Goal: Navigation & Orientation: Find specific page/section

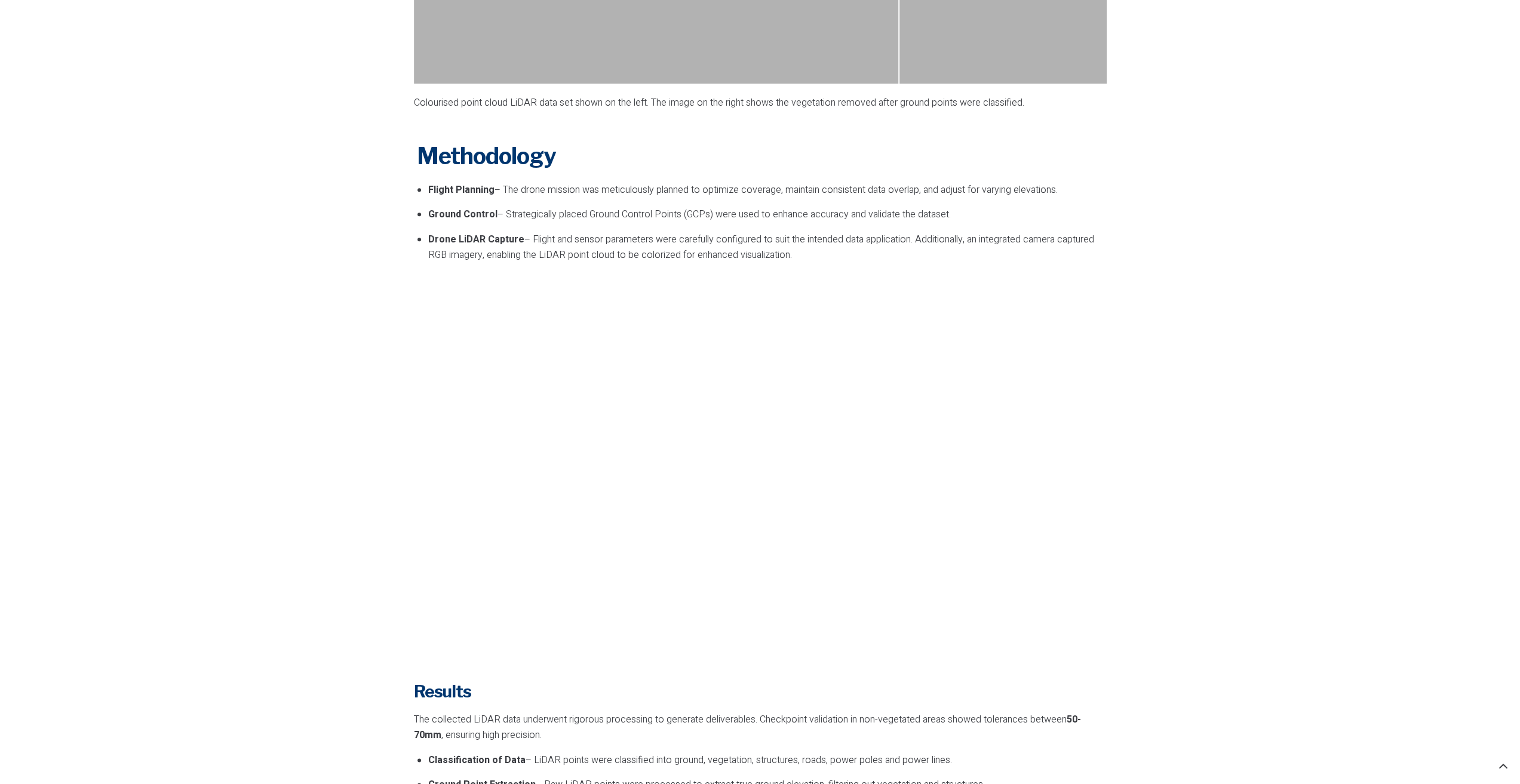
scroll to position [1492, 0]
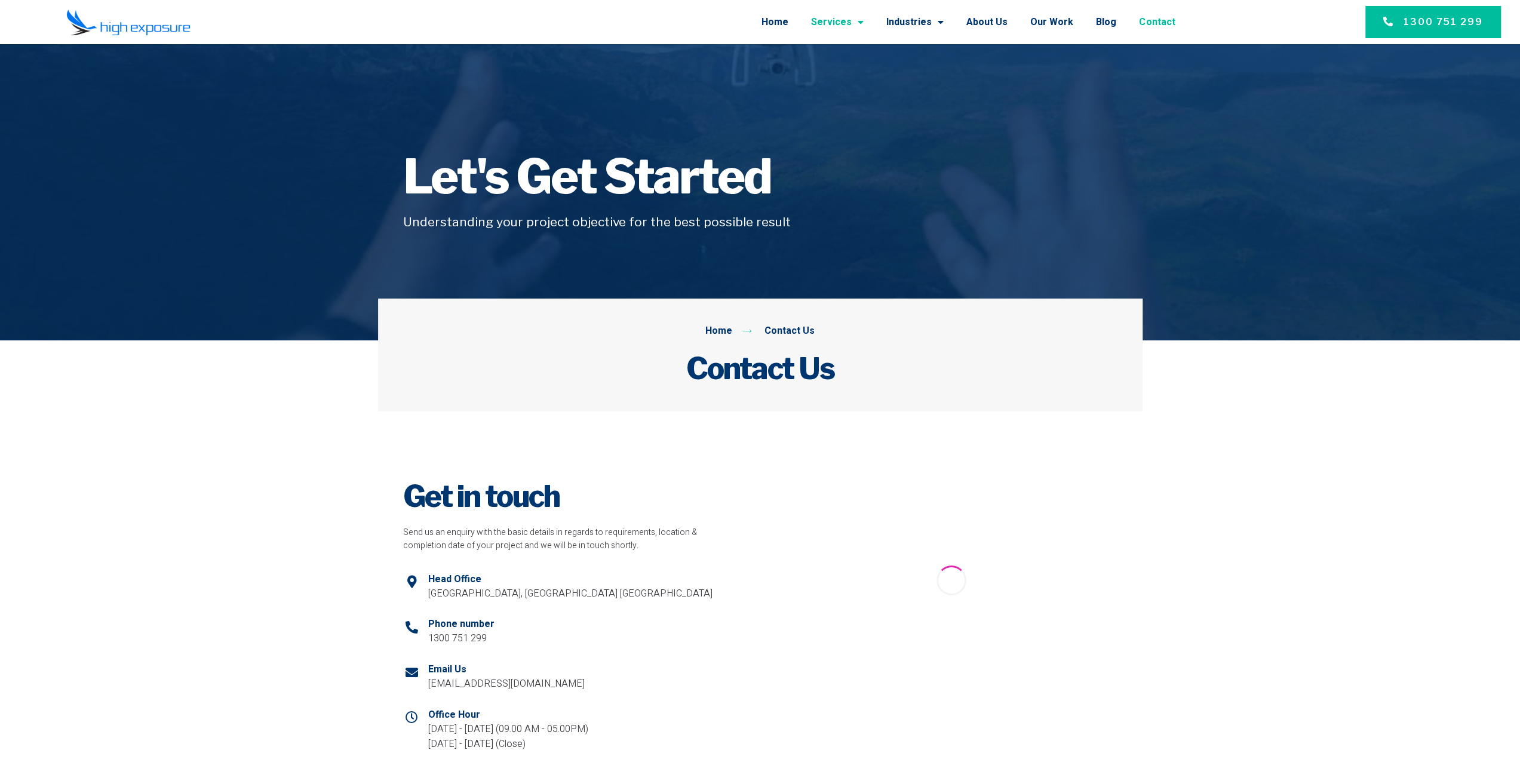
click at [862, 24] on span "Menu" at bounding box center [857, 23] width 12 height 22
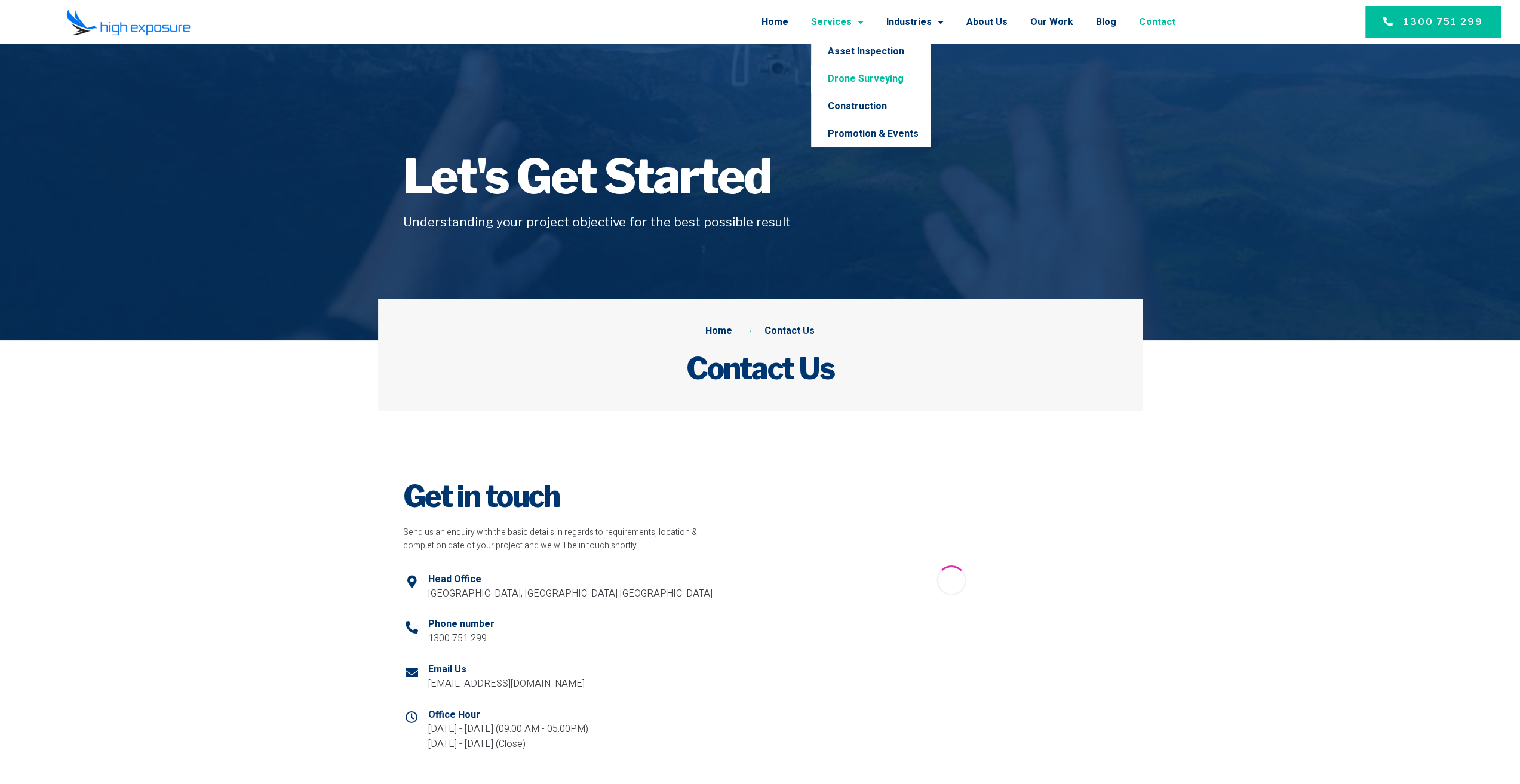
click at [888, 75] on link "Drone Surveying" at bounding box center [871, 79] width 119 height 28
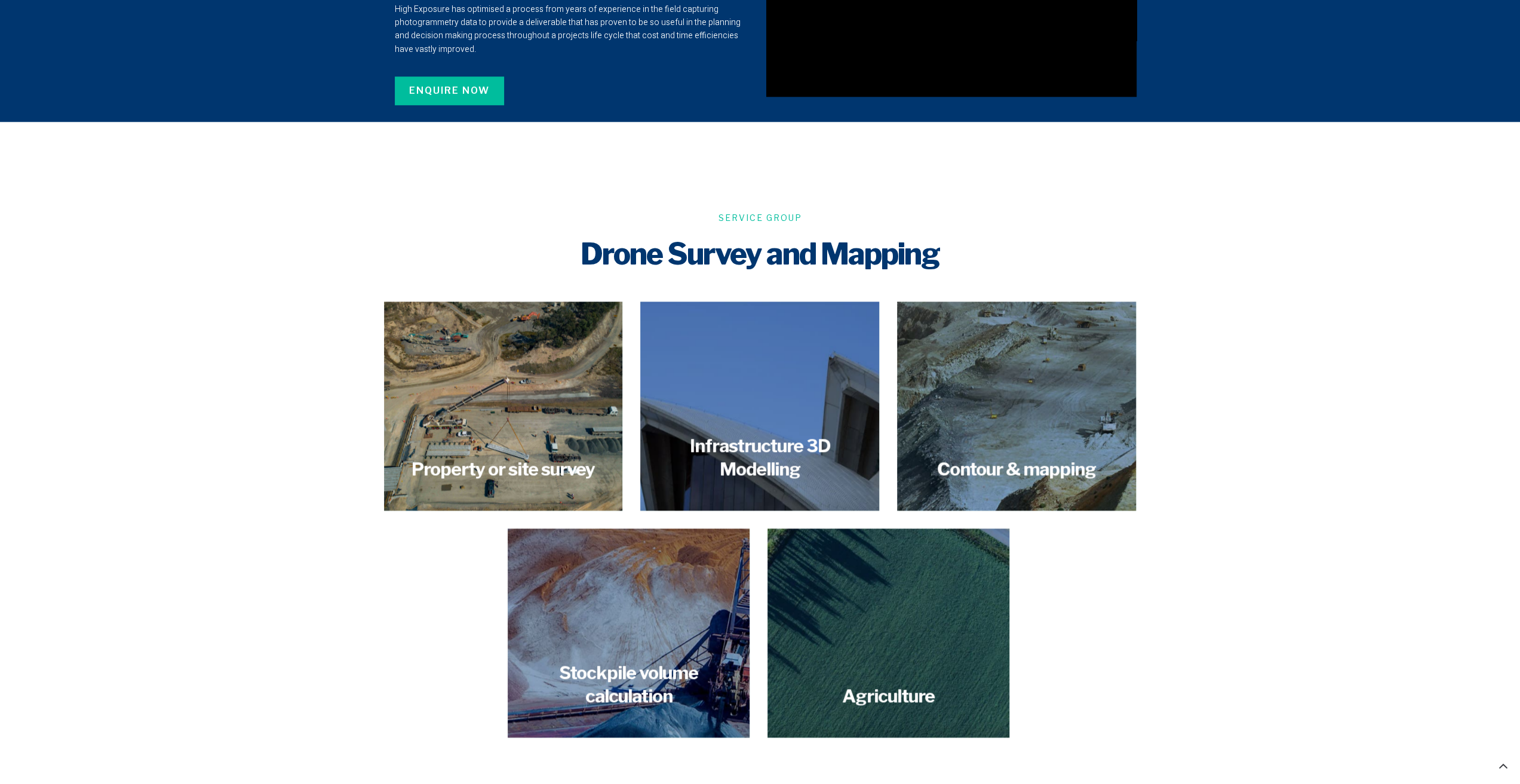
scroll to position [1294, 0]
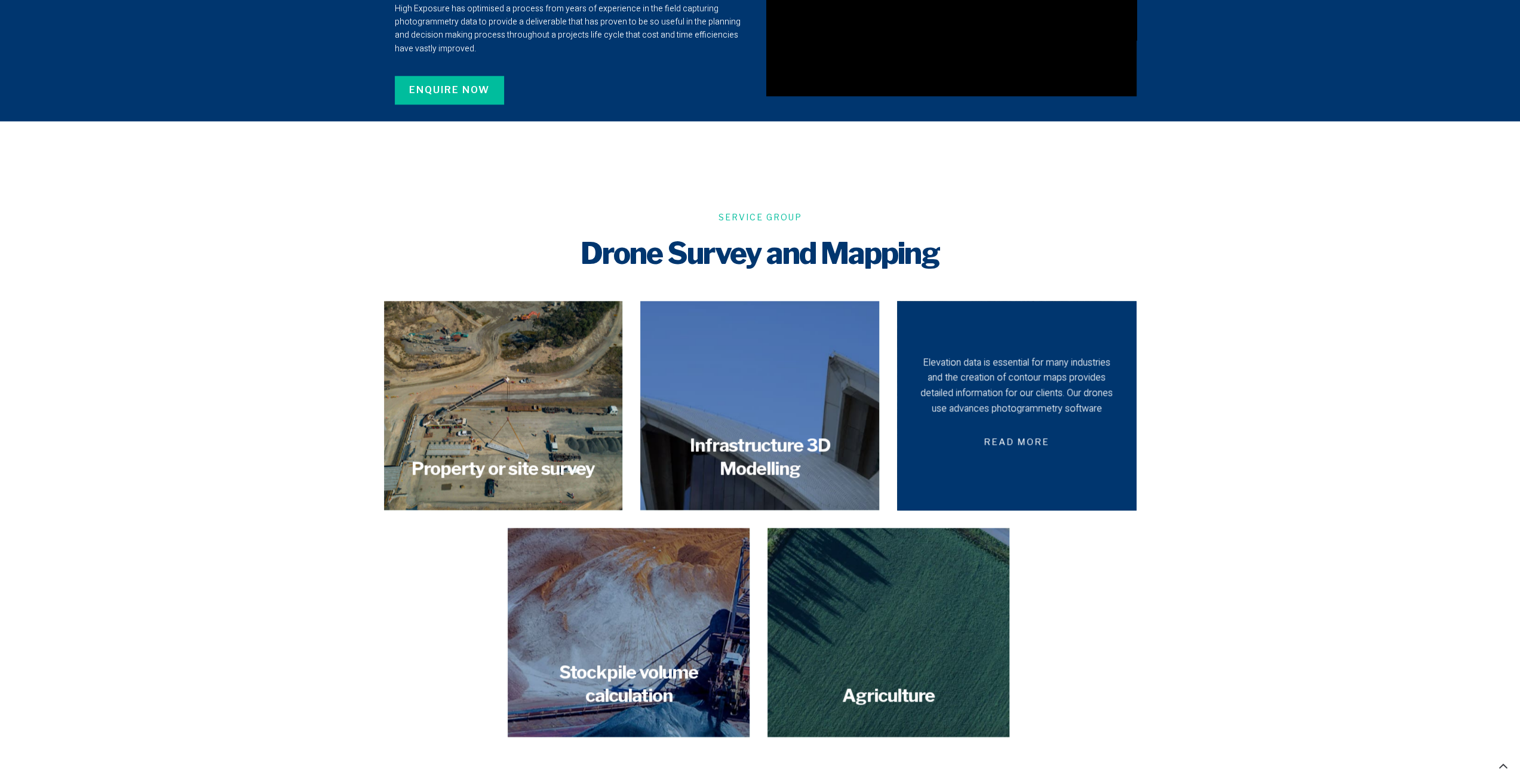
click at [981, 410] on div "Elevation data is essential for many industries and the creation of contour map…" at bounding box center [1016, 385] width 197 height 61
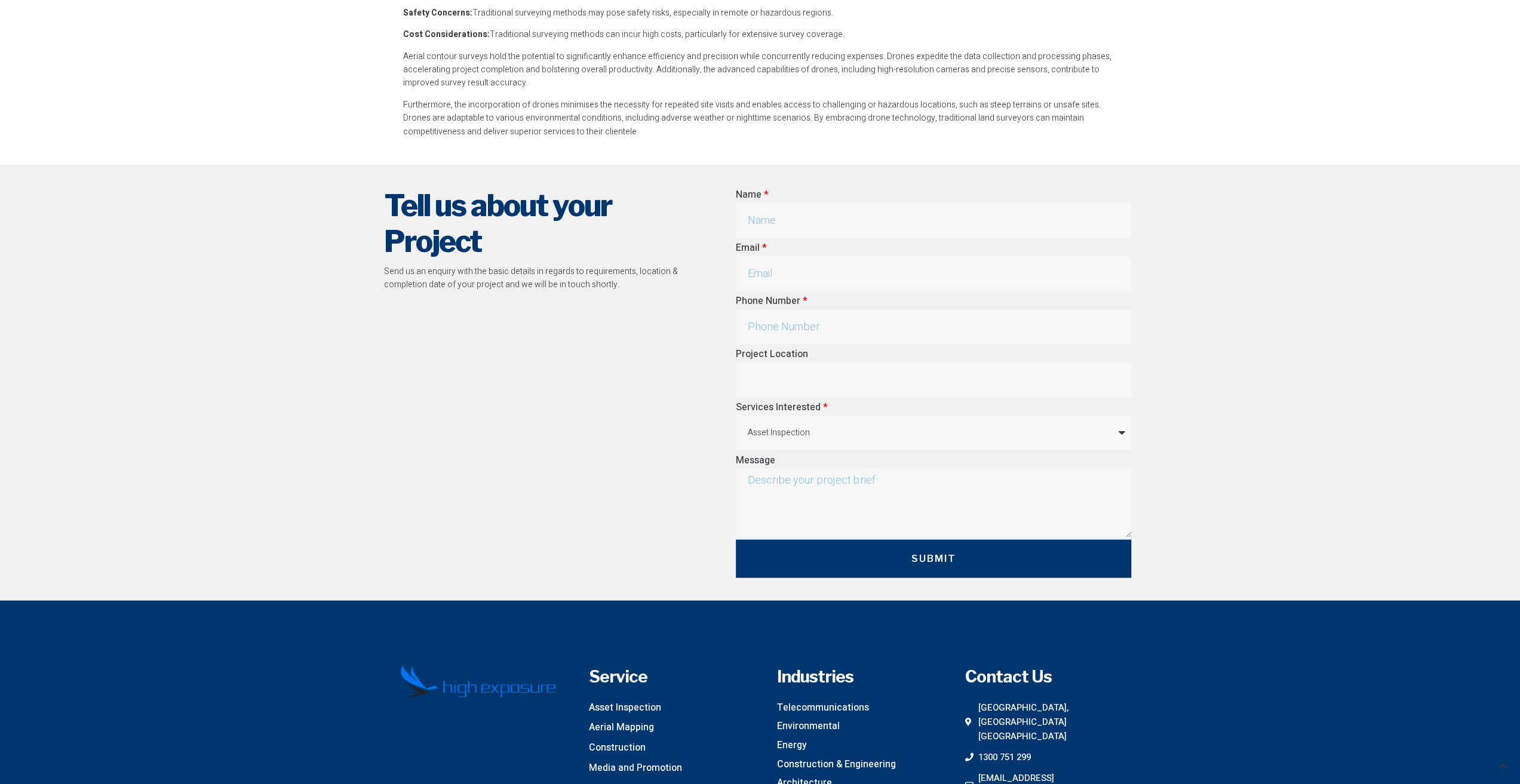
scroll to position [2838, 0]
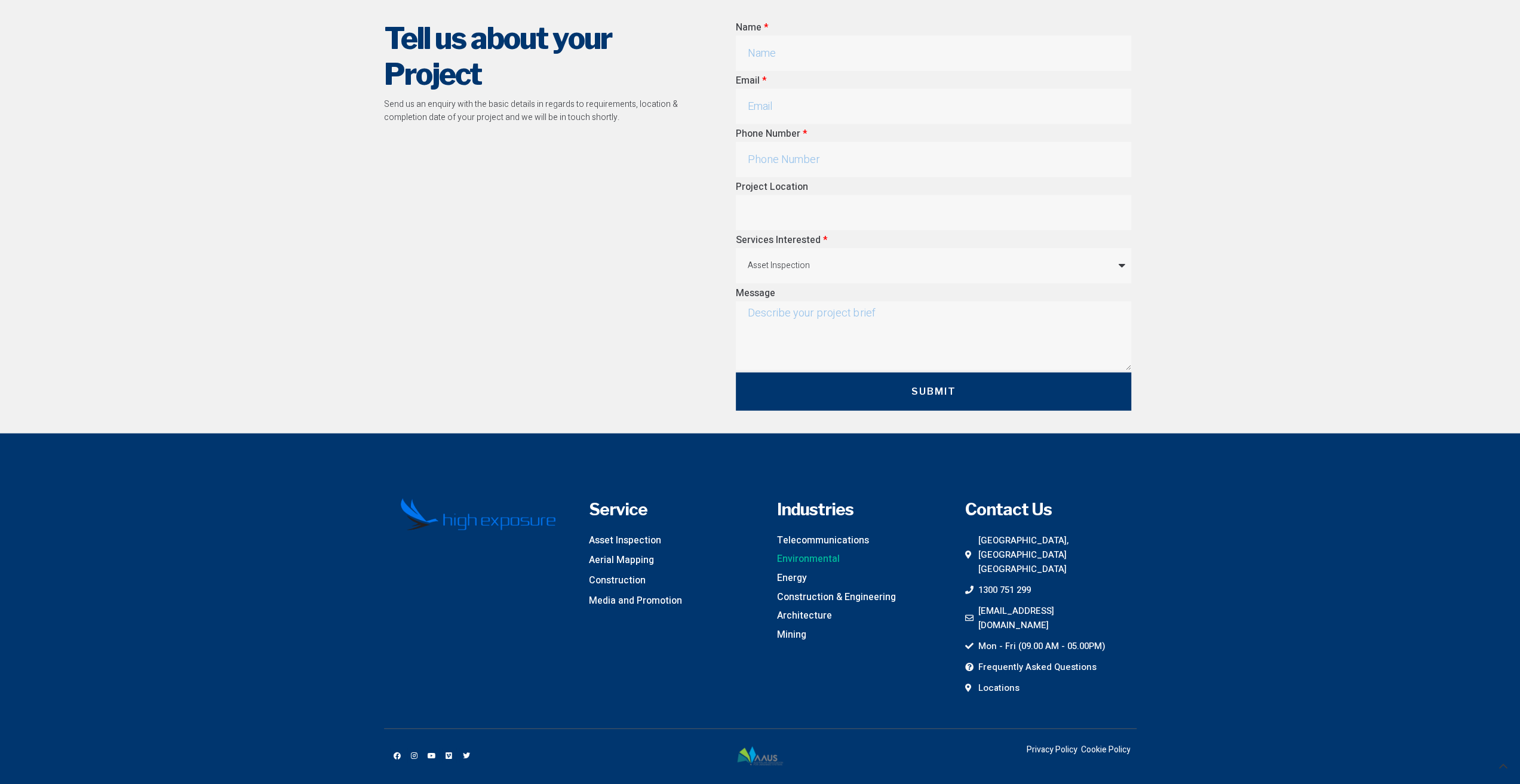
click at [806, 559] on span "Environmental" at bounding box center [808, 559] width 63 height 15
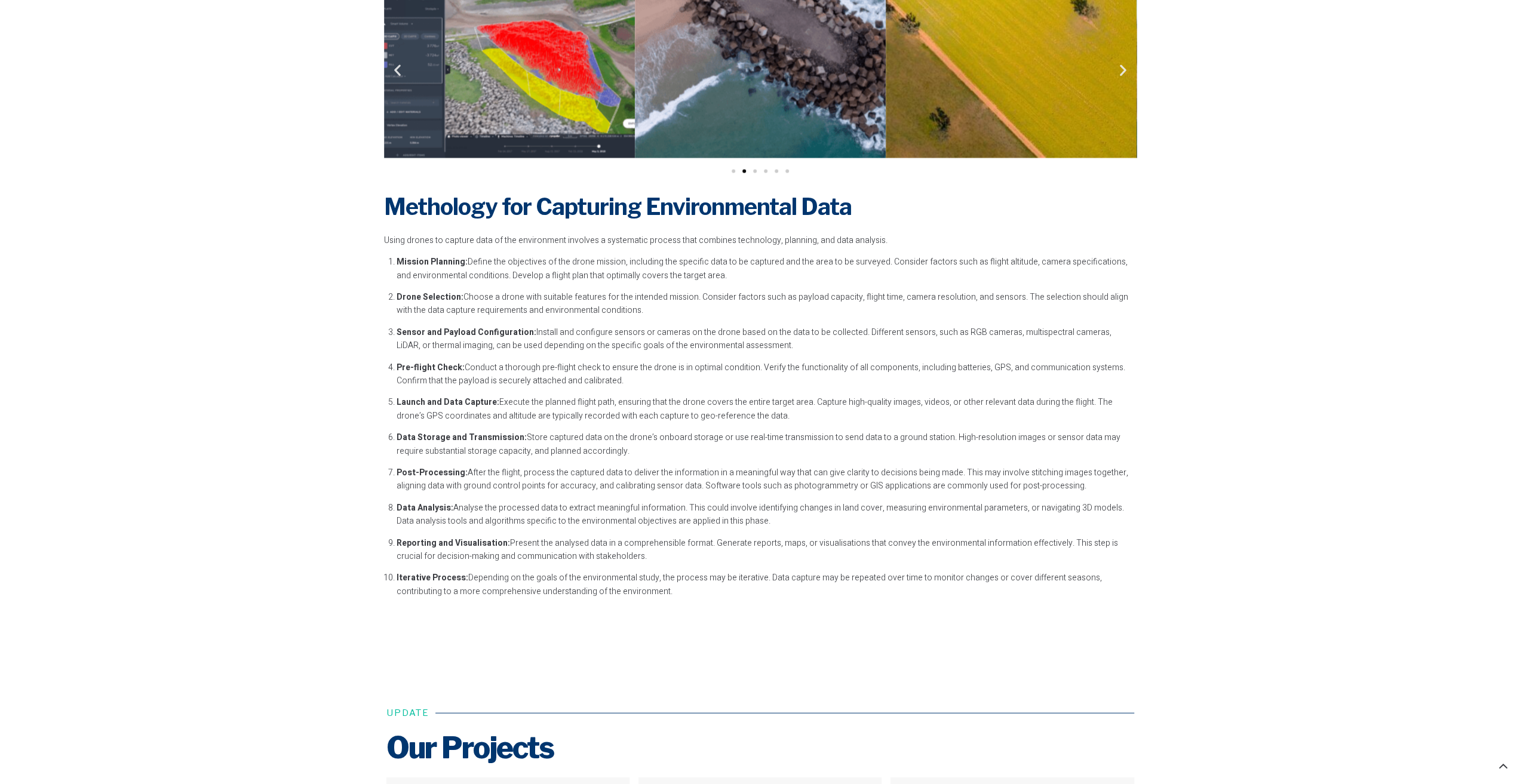
scroll to position [2626, 0]
